Goal: Navigation & Orientation: Find specific page/section

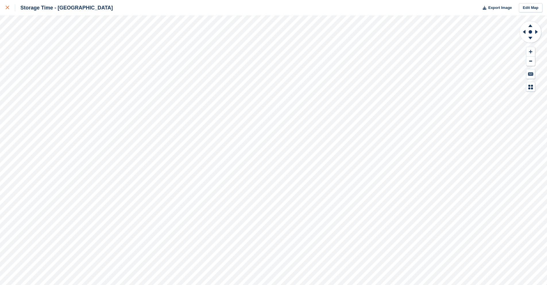
click at [7, 3] on link at bounding box center [7, 8] width 15 height 16
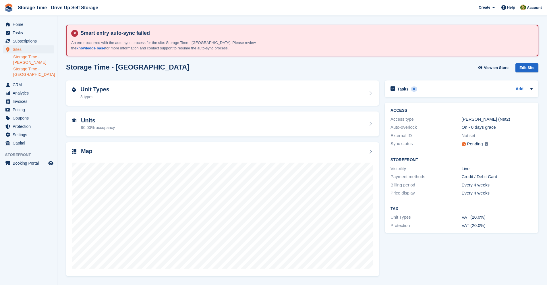
click at [32, 57] on link "Storage Time - [PERSON_NAME]" at bounding box center [33, 59] width 41 height 11
